Goal: Find specific page/section: Find specific page/section

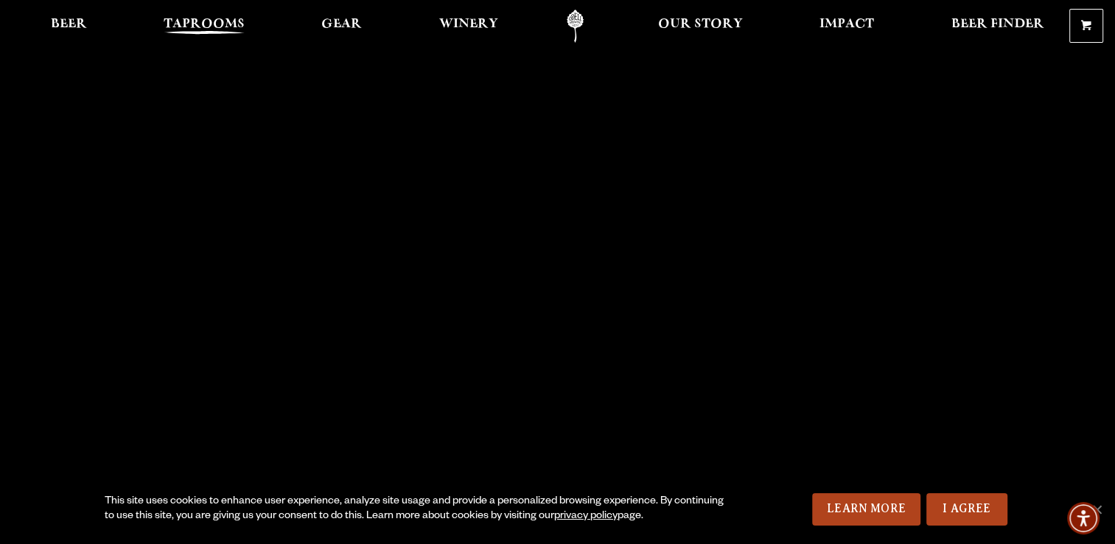
click at [186, 19] on span "Taprooms" at bounding box center [204, 24] width 81 height 12
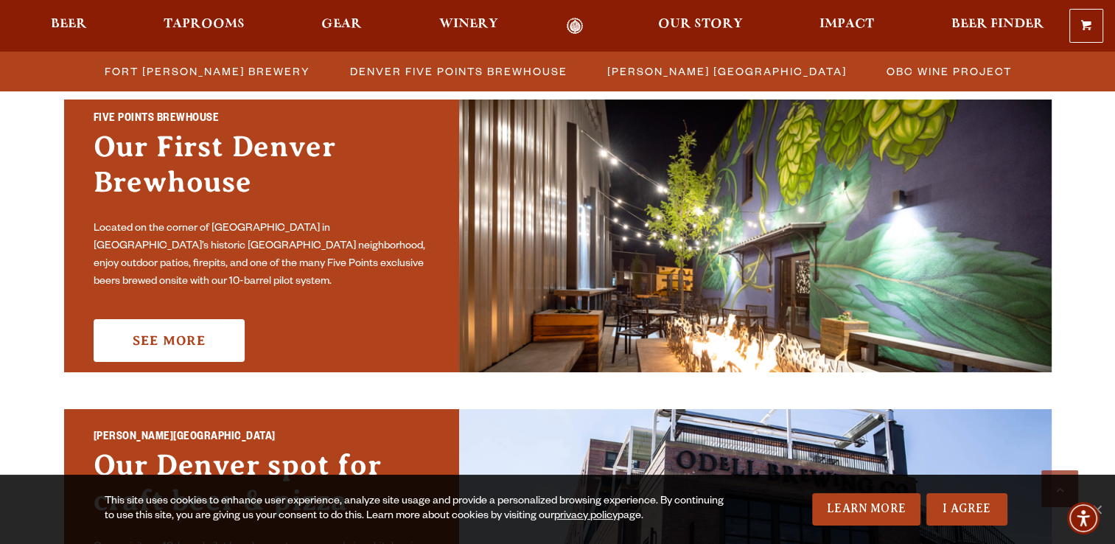
scroll to position [766, 0]
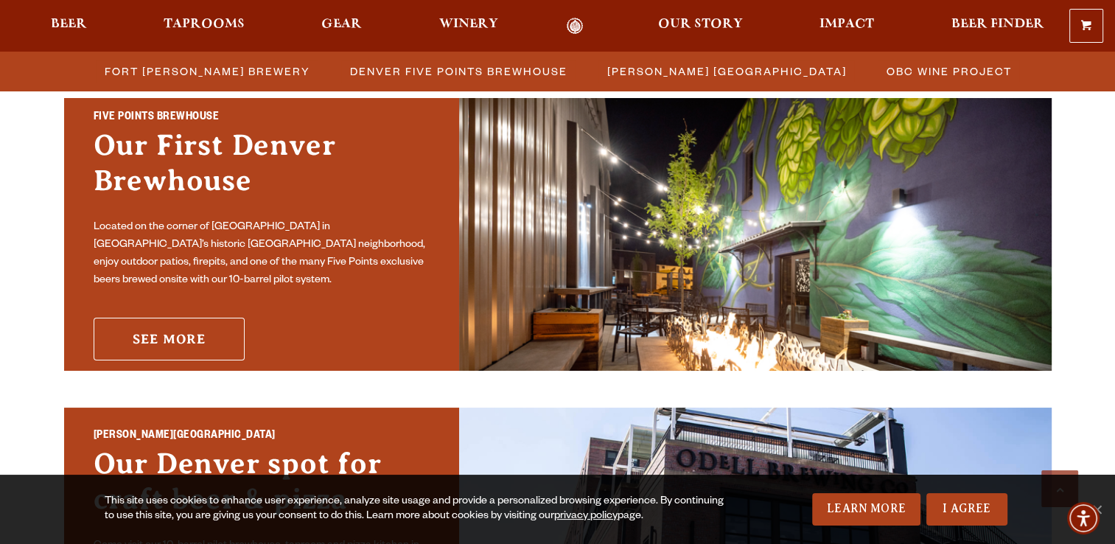
click at [206, 340] on link "See More" at bounding box center [169, 339] width 151 height 43
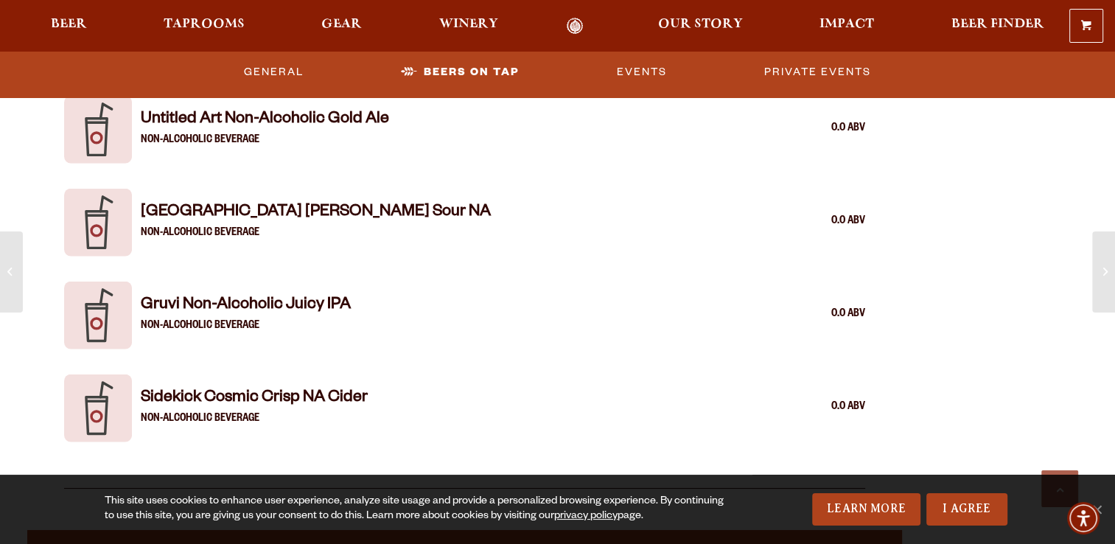
scroll to position [3478, 0]
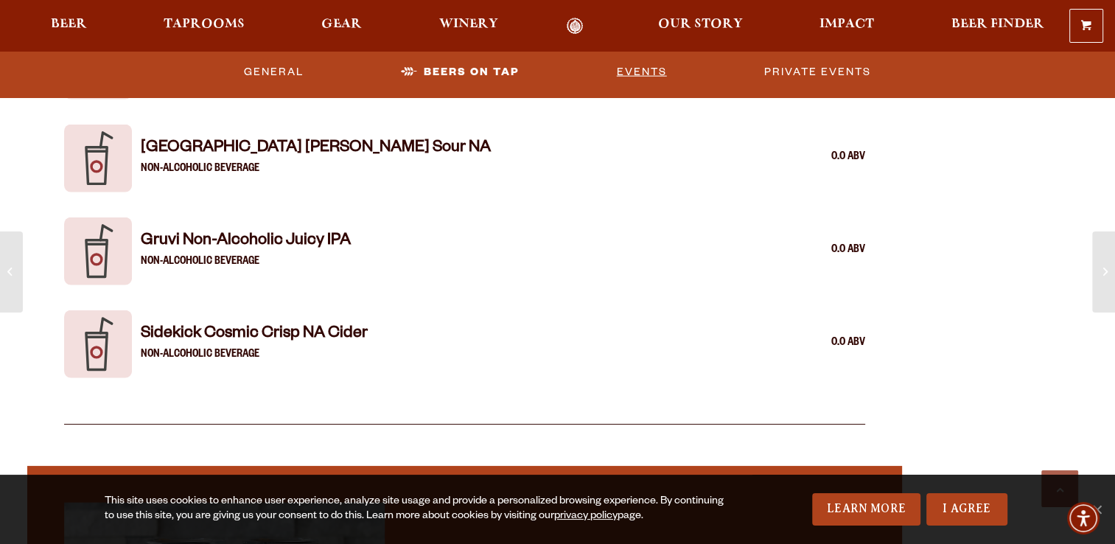
click at [642, 77] on link "Events" at bounding box center [642, 72] width 62 height 34
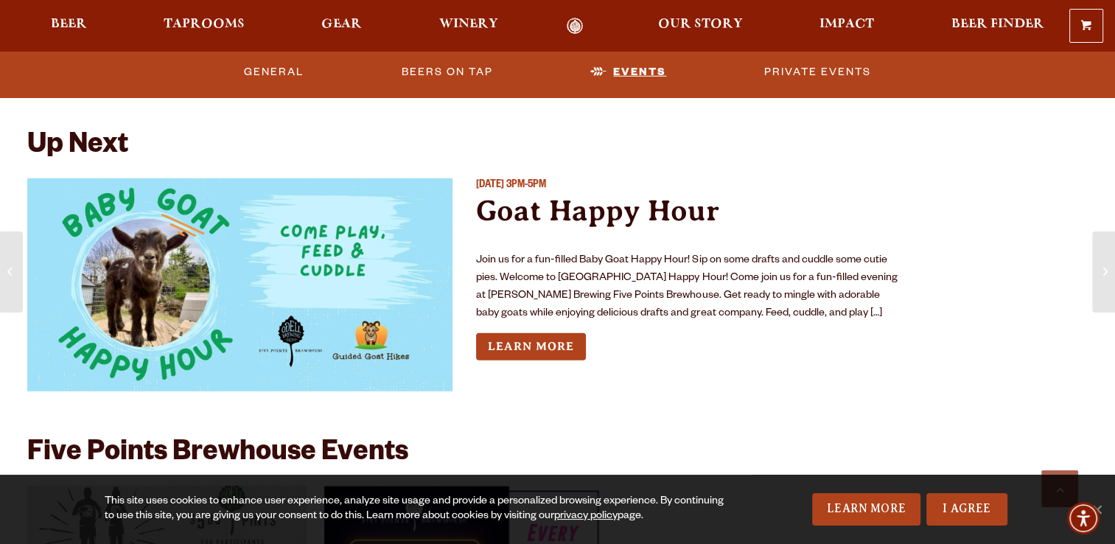
scroll to position [4239, 0]
